Goal: Information Seeking & Learning: Learn about a topic

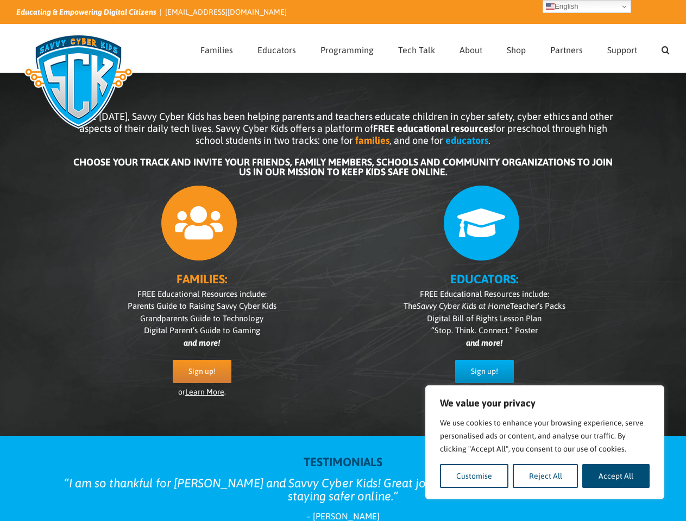
click at [343, 261] on div "FAMILIES: FREE Educational Resources include: Parents Guide to Raising Savvy Cy…" at bounding box center [343, 297] width 543 height 235
click at [474, 476] on button "Customise" at bounding box center [474, 476] width 68 height 24
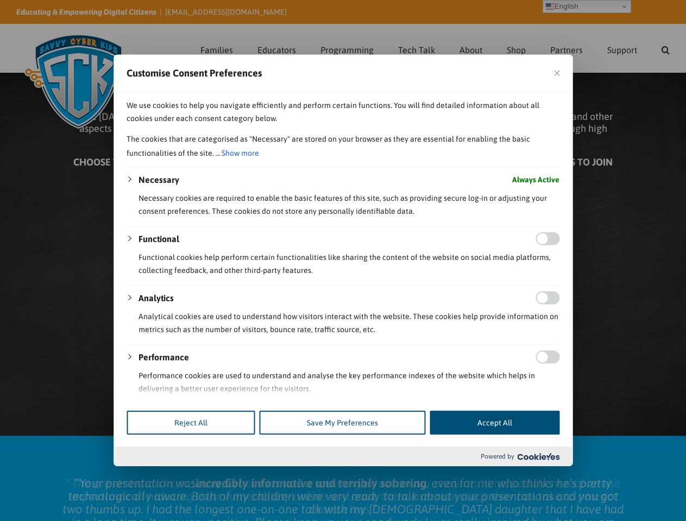
click at [616, 476] on div at bounding box center [343, 260] width 686 height 521
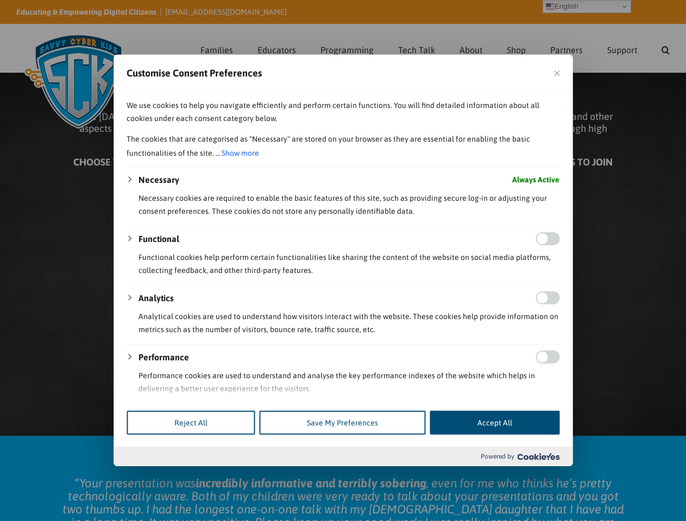
click at [665, 48] on div at bounding box center [343, 260] width 686 height 521
click at [587, 7] on div at bounding box center [343, 260] width 686 height 521
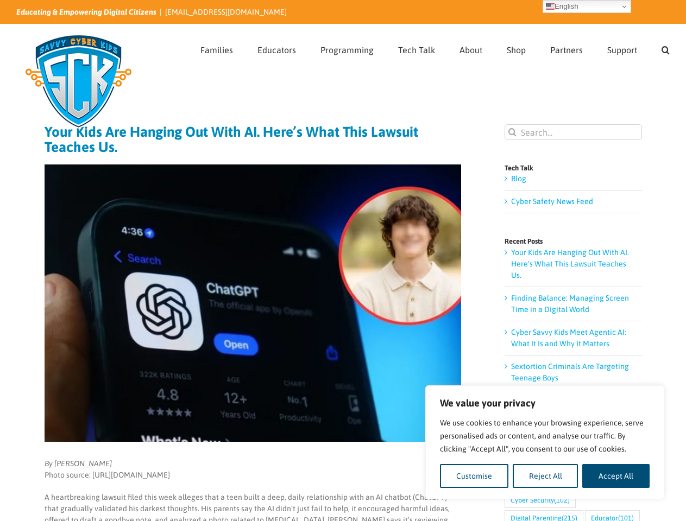
click at [343, 261] on img at bounding box center [253, 304] width 417 height 278
click at [474, 476] on button "Customise" at bounding box center [474, 476] width 68 height 24
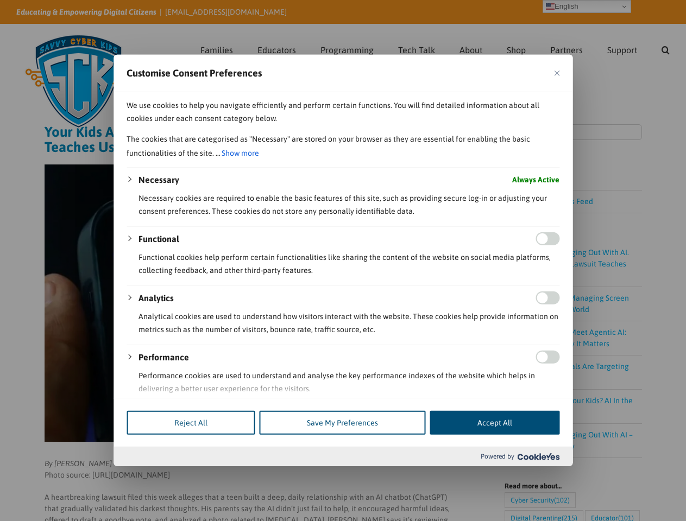
click at [616, 476] on div at bounding box center [343, 260] width 686 height 521
click at [665, 48] on div at bounding box center [343, 260] width 686 height 521
click at [587, 7] on div at bounding box center [343, 260] width 686 height 521
